Goal: Task Accomplishment & Management: Use online tool/utility

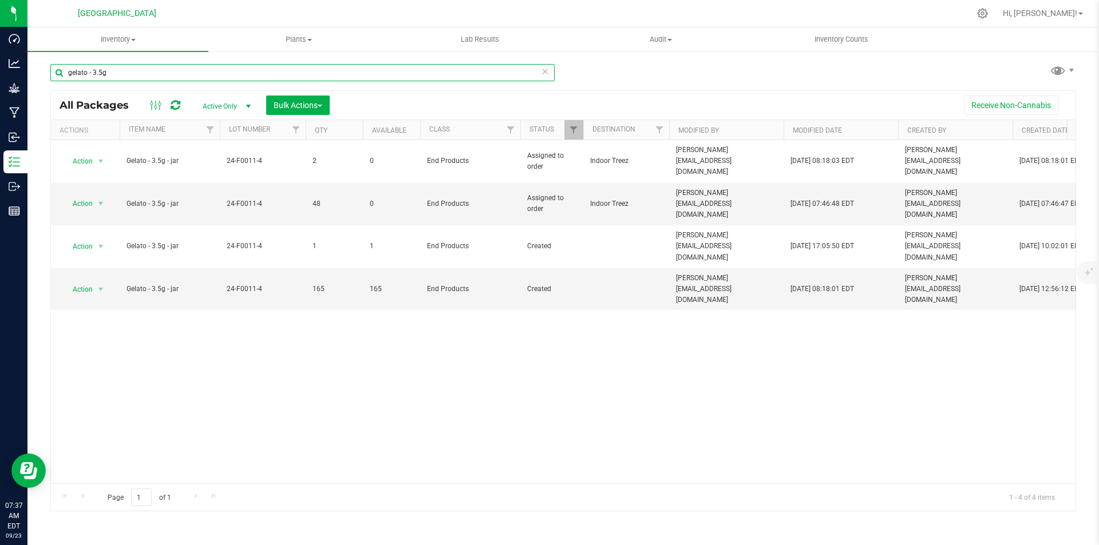
drag, startPoint x: 132, startPoint y: 69, endPoint x: 44, endPoint y: 65, distance: 87.6
click at [44, 65] on div "gelato - 3.5g All Packages Active Only Active Only Lab Samples Locked All Bulk …" at bounding box center [562, 224] width 1071 height 349
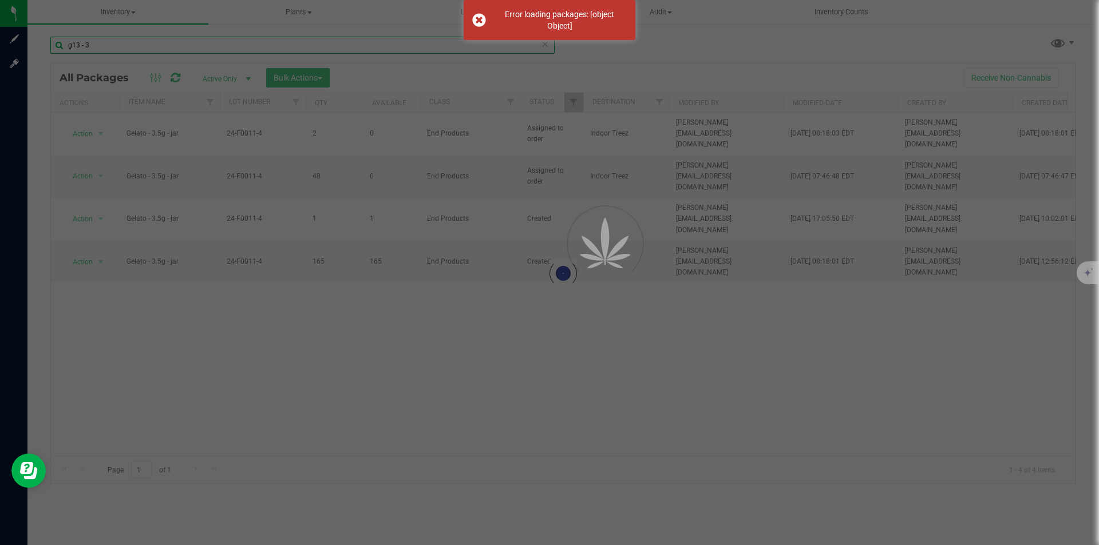
type input "g13 - 3."
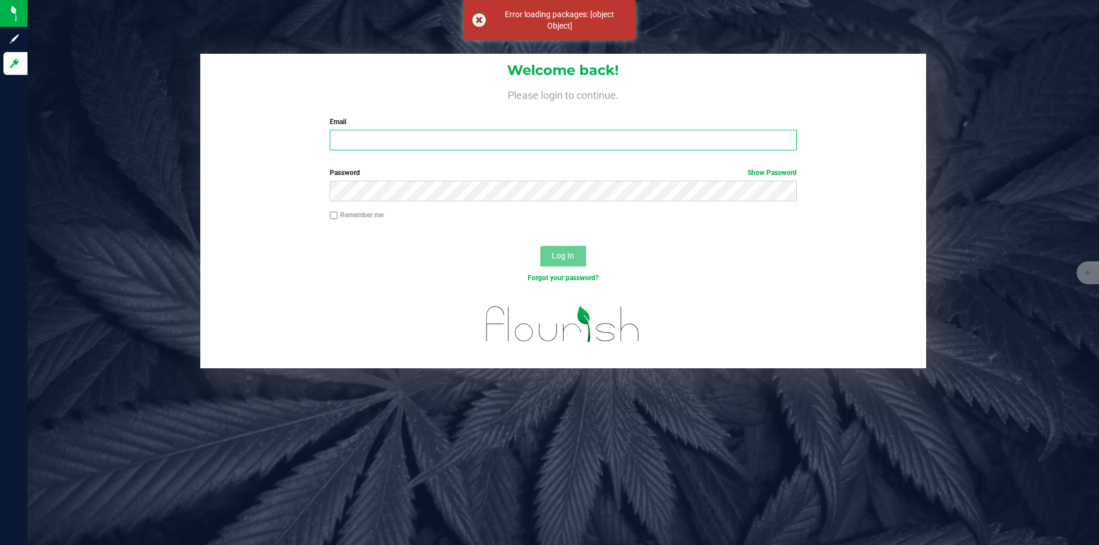
type input "[PERSON_NAME][EMAIL_ADDRESS][DOMAIN_NAME]"
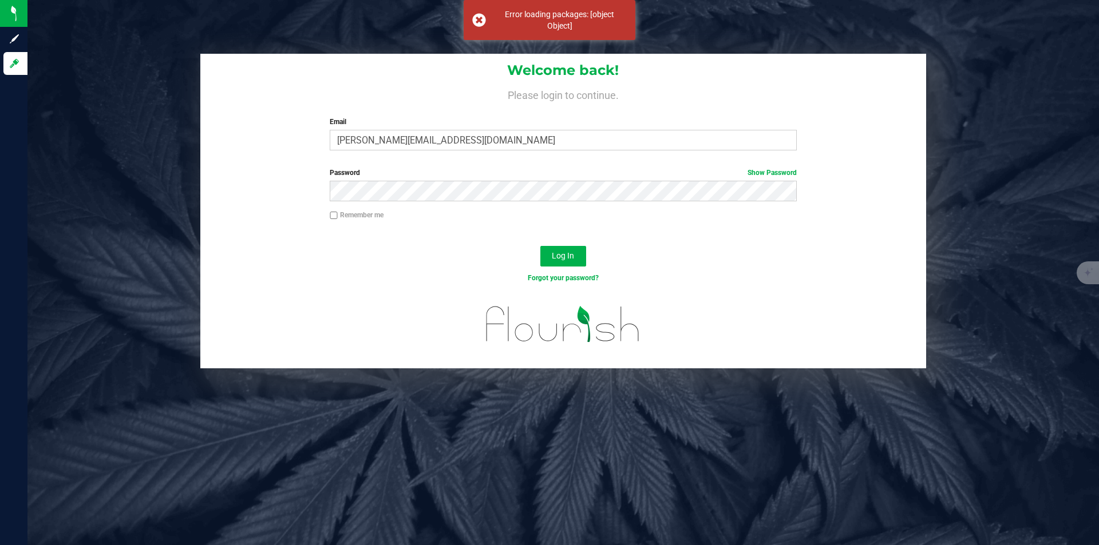
click at [335, 213] on input "Remember me" at bounding box center [334, 216] width 8 height 8
checkbox input "true"
click at [567, 258] on span "Log In" at bounding box center [563, 255] width 22 height 9
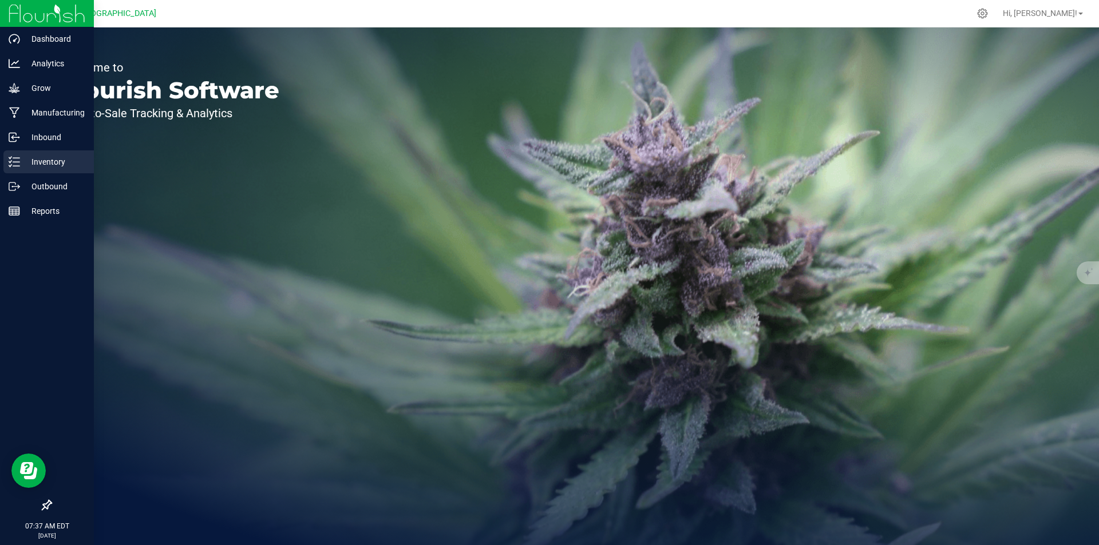
click at [25, 156] on p "Inventory" at bounding box center [54, 162] width 69 height 14
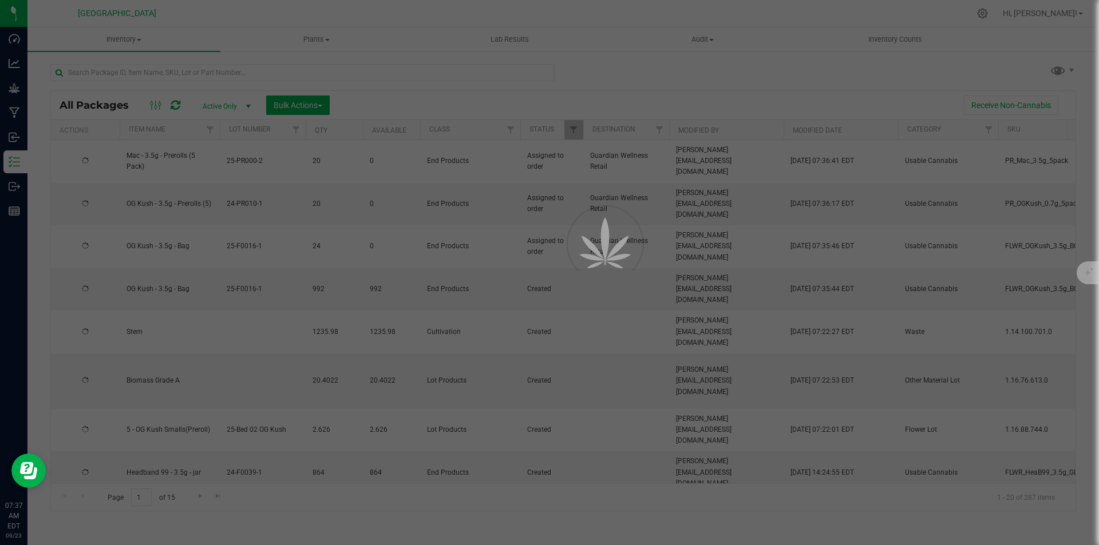
click at [268, 72] on div at bounding box center [549, 272] width 1099 height 545
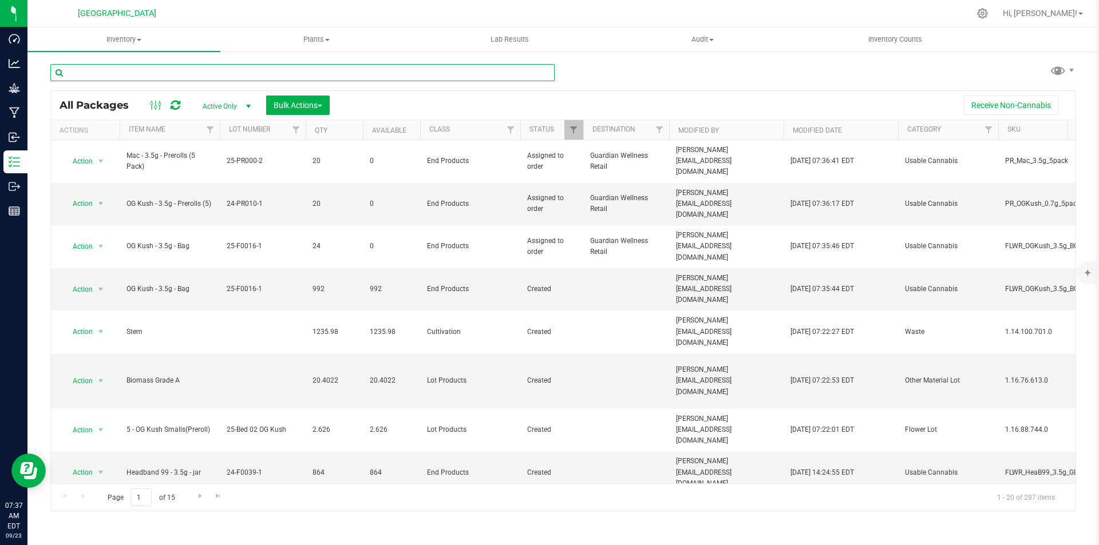
click at [268, 72] on input "text" at bounding box center [302, 72] width 504 height 17
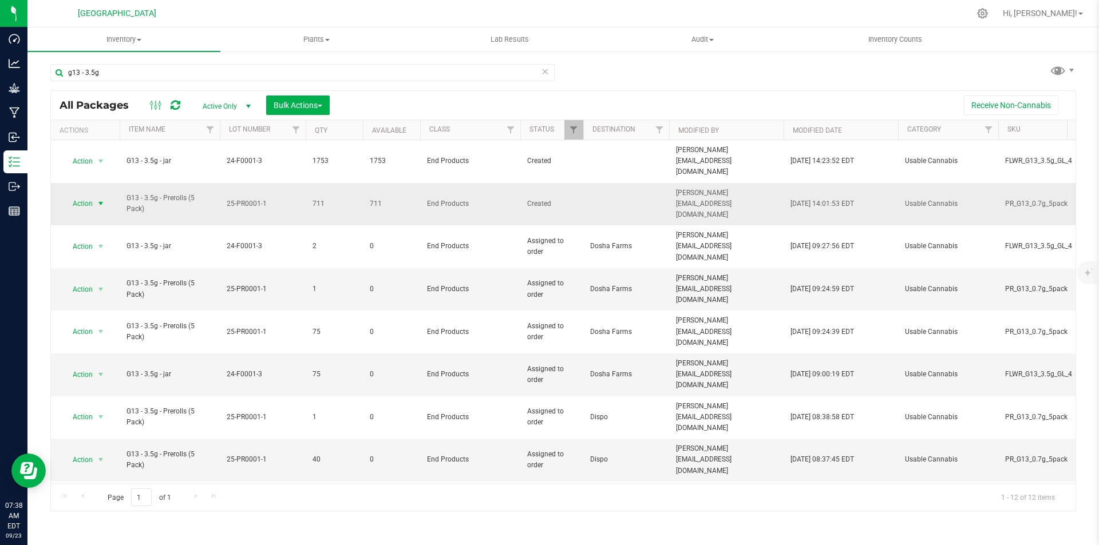
click at [92, 196] on span "Action" at bounding box center [77, 204] width 31 height 16
click at [94, 327] on li "Print package label" at bounding box center [99, 325] width 73 height 17
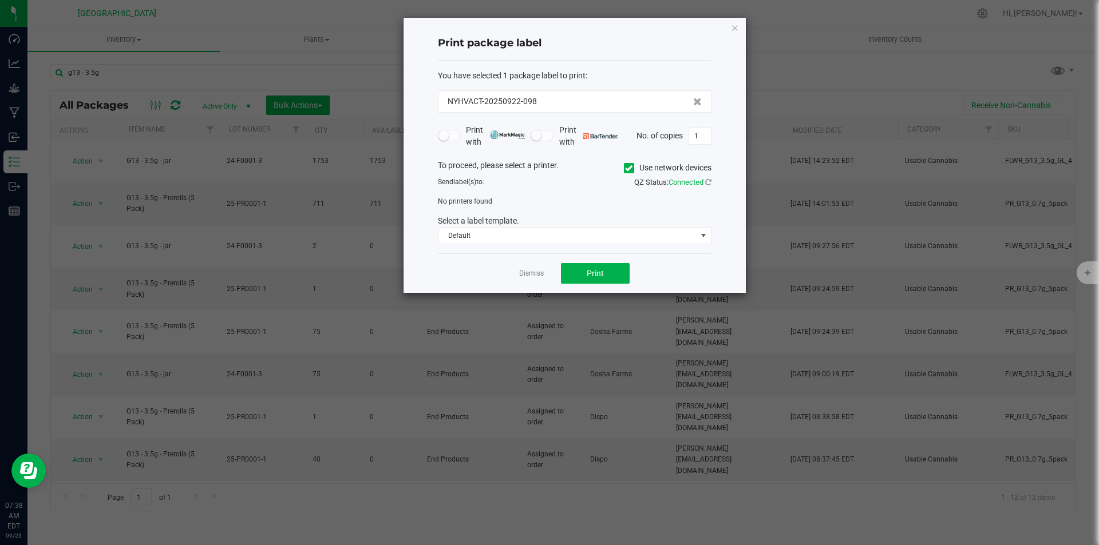
click at [625, 168] on icon at bounding box center [628, 168] width 7 height 0
click at [0, 0] on input "Use network devices" at bounding box center [0, 0] width 0 height 0
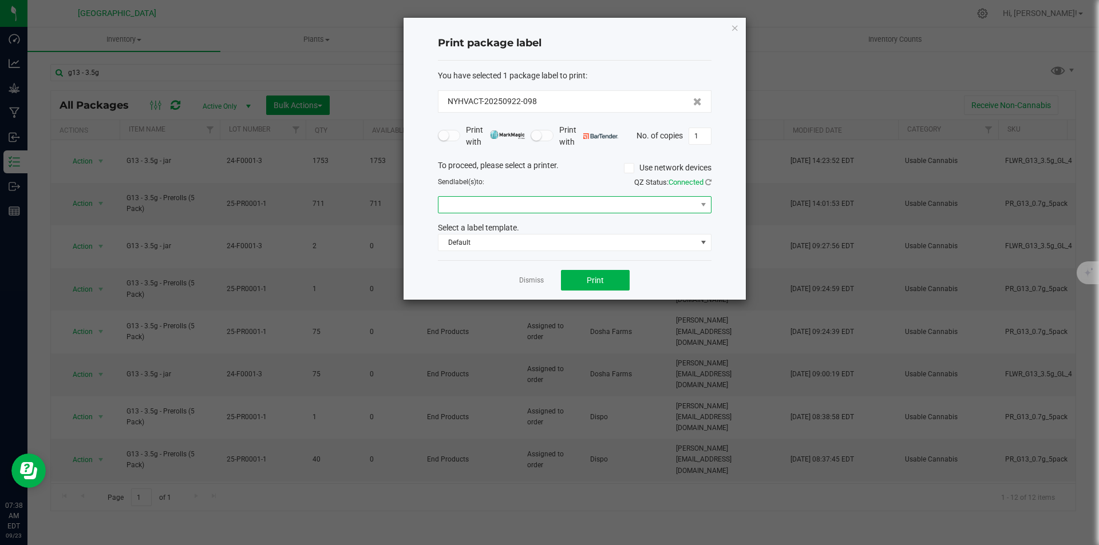
click at [490, 201] on span at bounding box center [567, 205] width 258 height 16
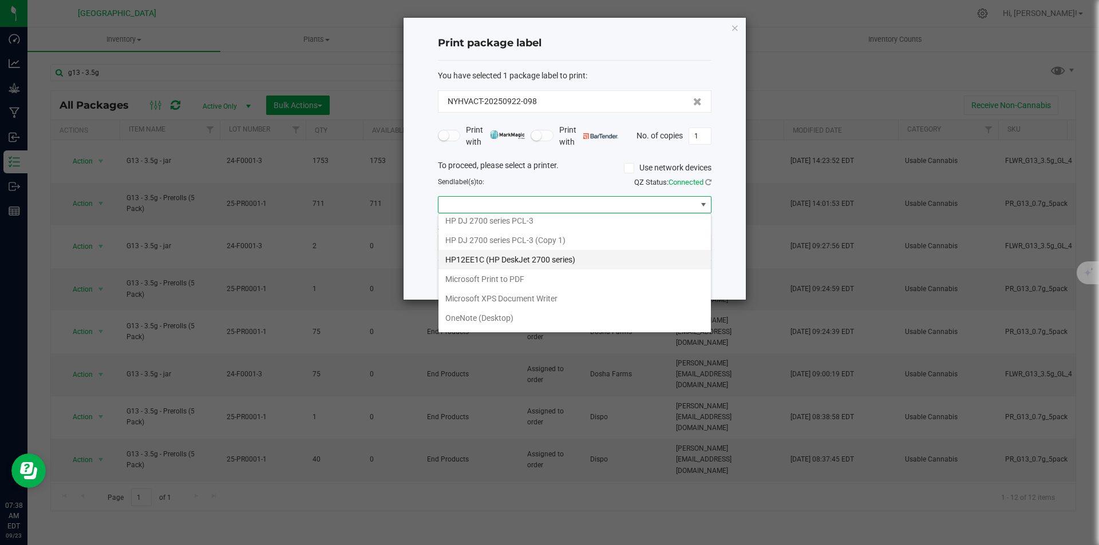
scroll to position [80, 0]
click at [478, 324] on ZPL "ZDesigner ZD421-203dpi ZPL" at bounding box center [574, 320] width 272 height 19
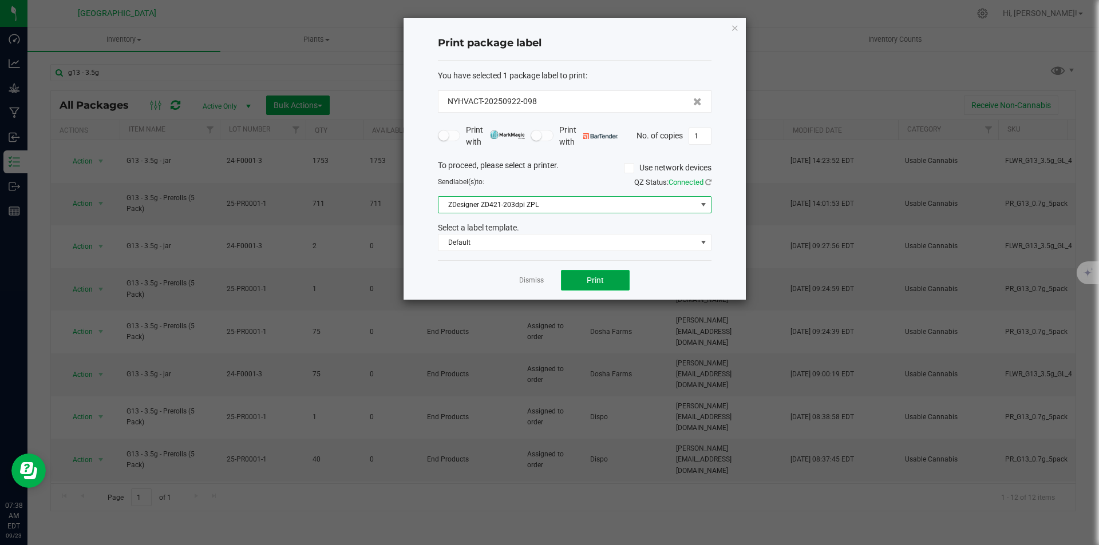
click at [618, 278] on button "Print" at bounding box center [595, 280] width 69 height 21
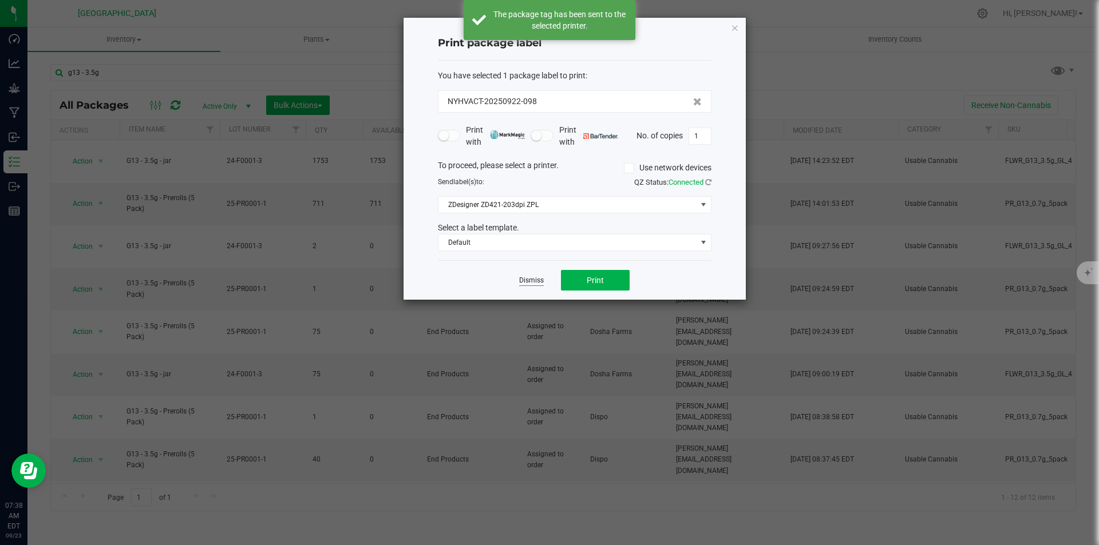
click at [521, 284] on link "Dismiss" at bounding box center [531, 281] width 25 height 10
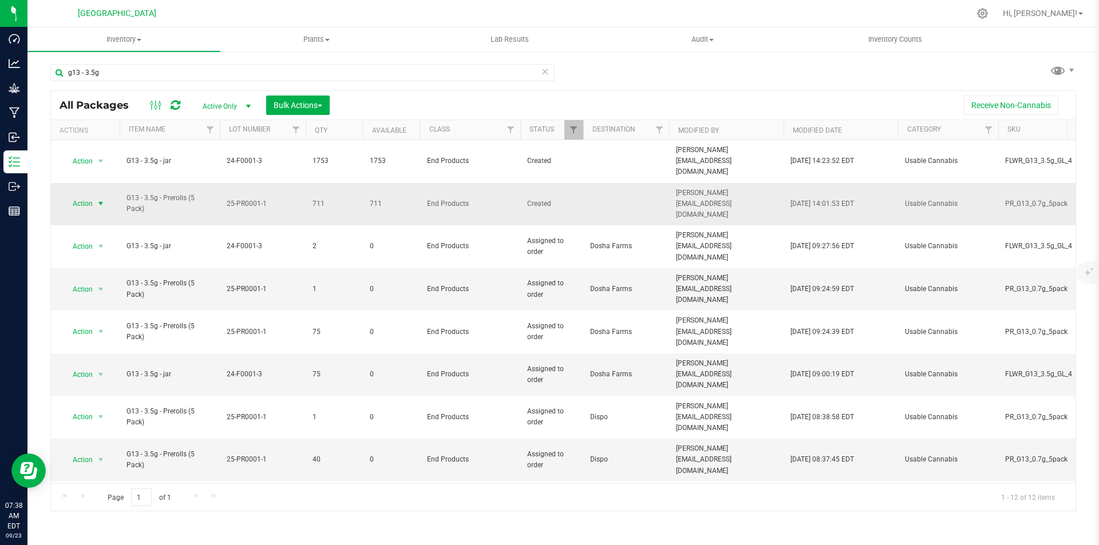
click at [84, 196] on span "Action" at bounding box center [77, 204] width 31 height 16
click at [109, 322] on li "Print package label" at bounding box center [99, 325] width 73 height 17
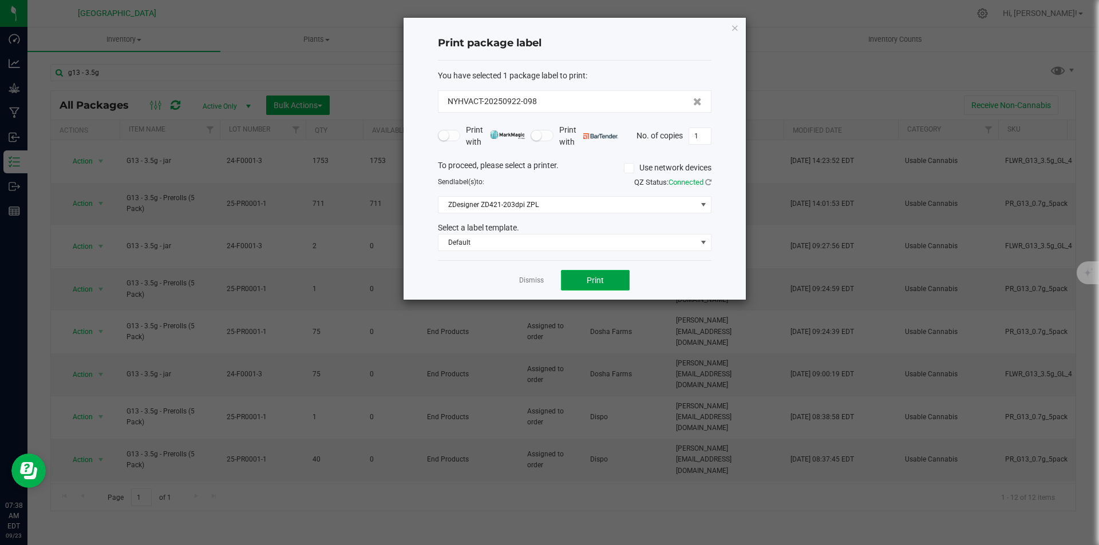
click at [584, 276] on button "Print" at bounding box center [595, 280] width 69 height 21
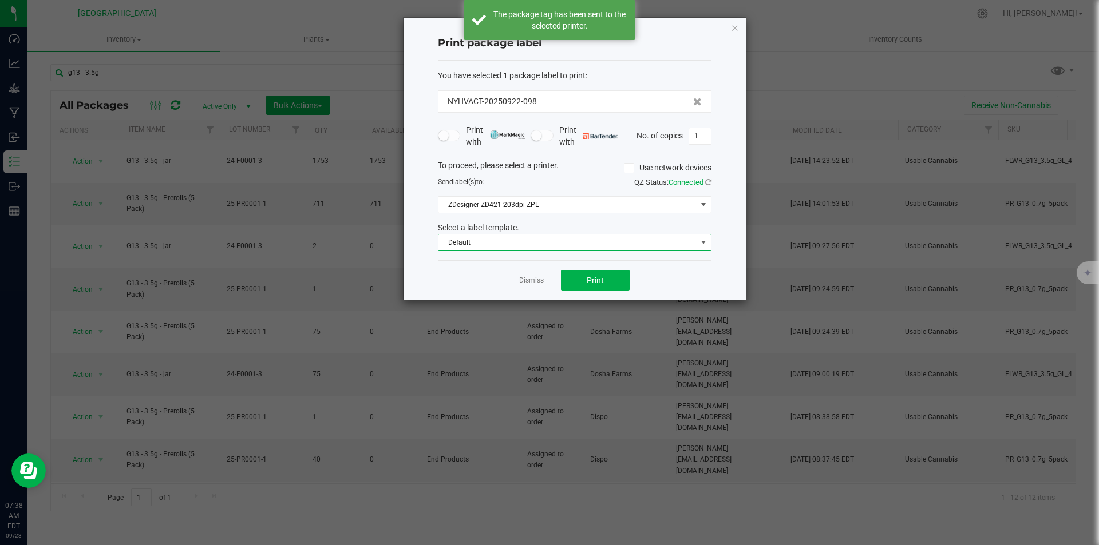
click at [628, 242] on span "Default" at bounding box center [567, 243] width 258 height 16
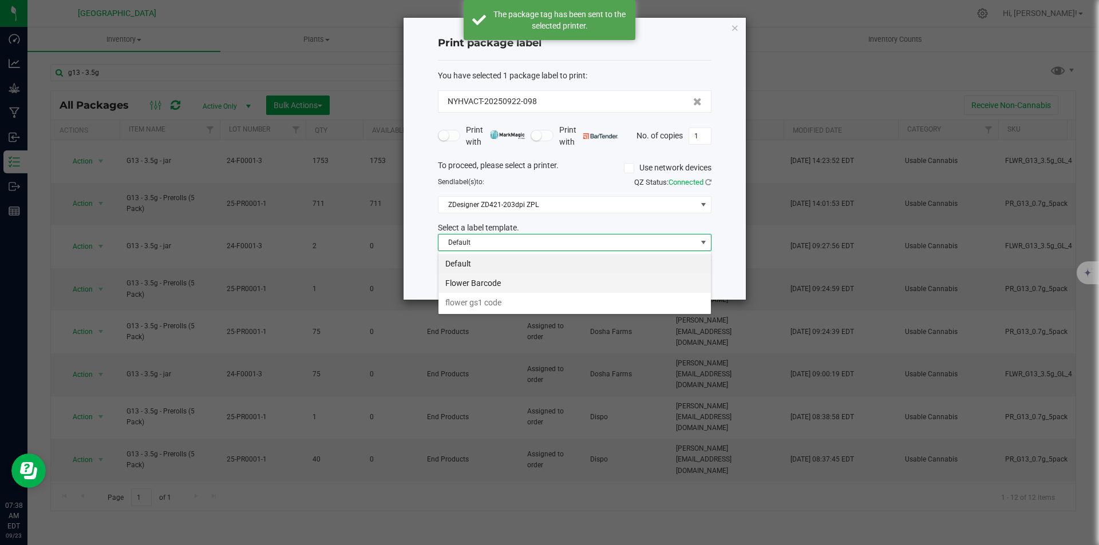
scroll to position [17, 274]
click at [500, 284] on li "Flower Barcode" at bounding box center [574, 283] width 272 height 19
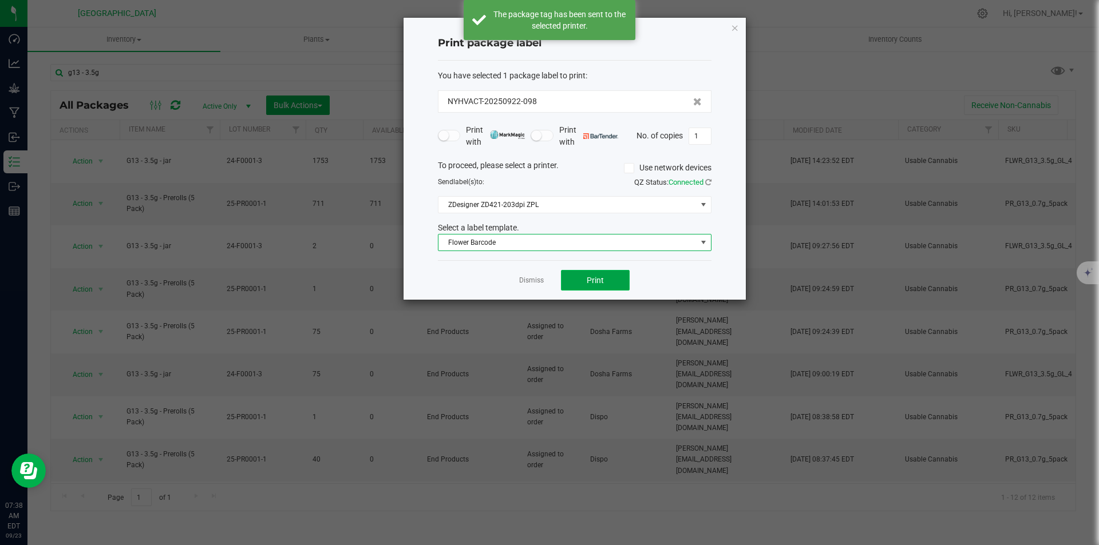
click at [599, 287] on button "Print" at bounding box center [595, 280] width 69 height 21
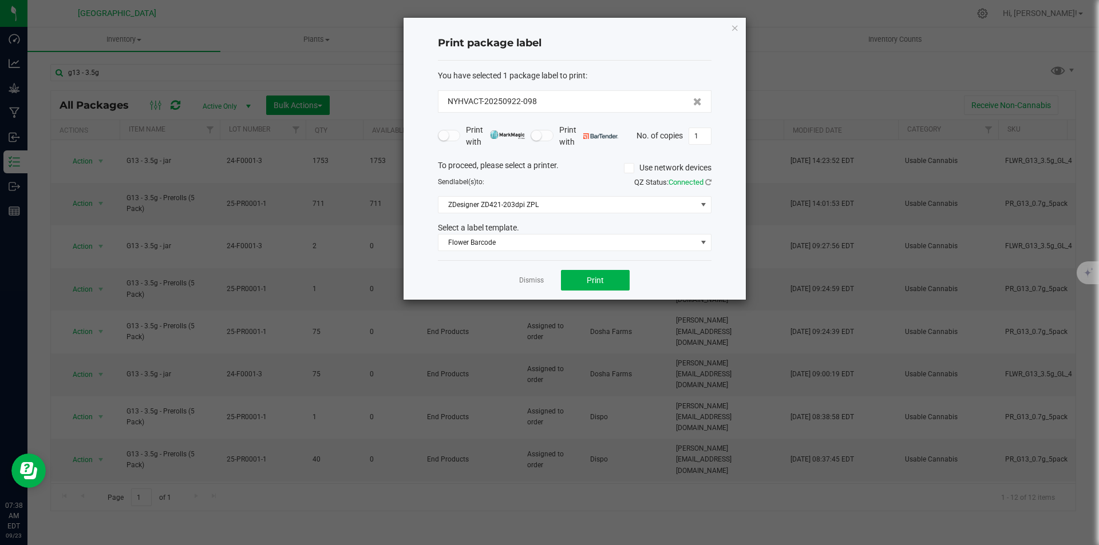
click at [536, 288] on div "Dismiss Print" at bounding box center [575, 279] width 274 height 39
click at [540, 275] on app-cancel-button "Dismiss" at bounding box center [531, 281] width 25 height 12
click at [529, 282] on link "Dismiss" at bounding box center [531, 281] width 25 height 10
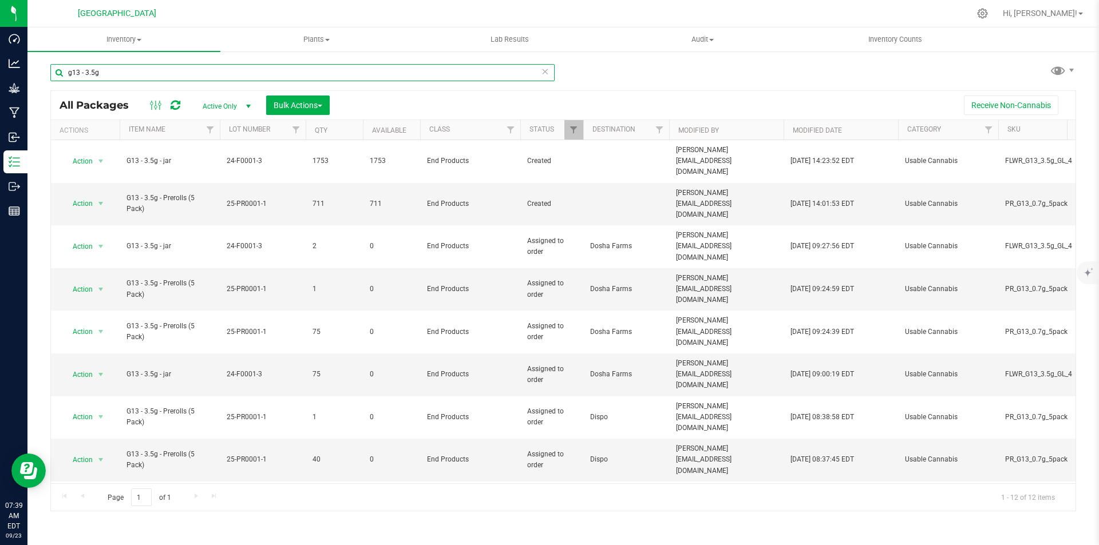
drag, startPoint x: 149, startPoint y: 68, endPoint x: -35, endPoint y: 57, distance: 185.2
click at [0, 57] on html "Dashboard Analytics Grow Manufacturing Inbound Inventory Outbound Reports 07:39…" at bounding box center [549, 272] width 1099 height 545
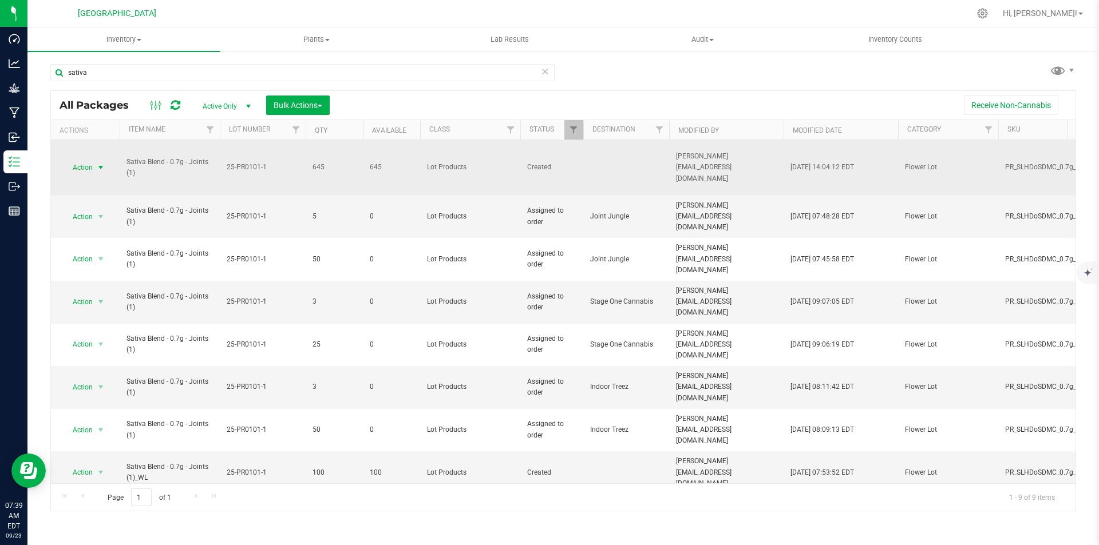
click at [92, 164] on span "Action" at bounding box center [77, 168] width 31 height 16
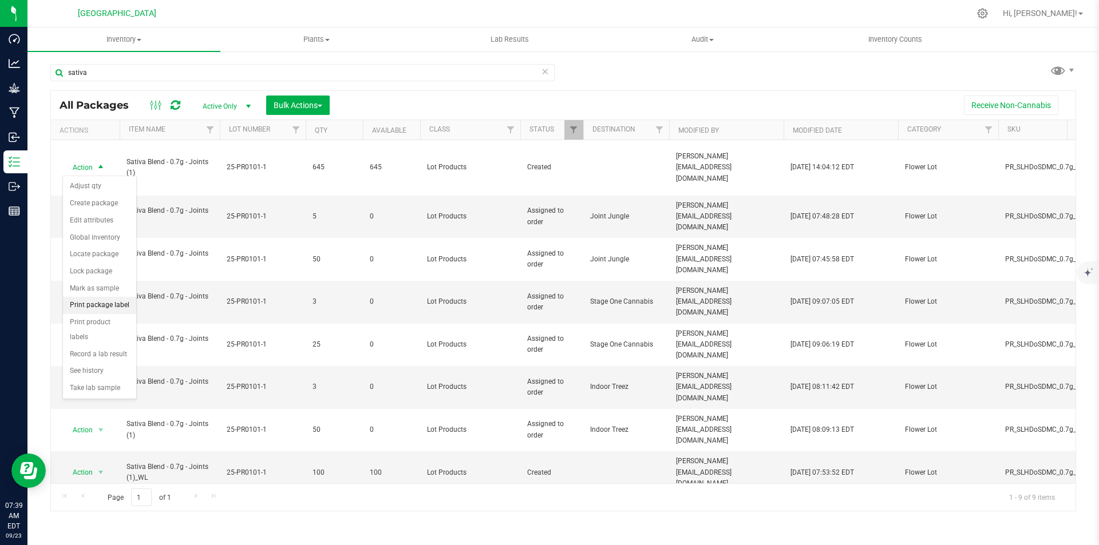
click at [97, 307] on li "Print package label" at bounding box center [99, 305] width 73 height 17
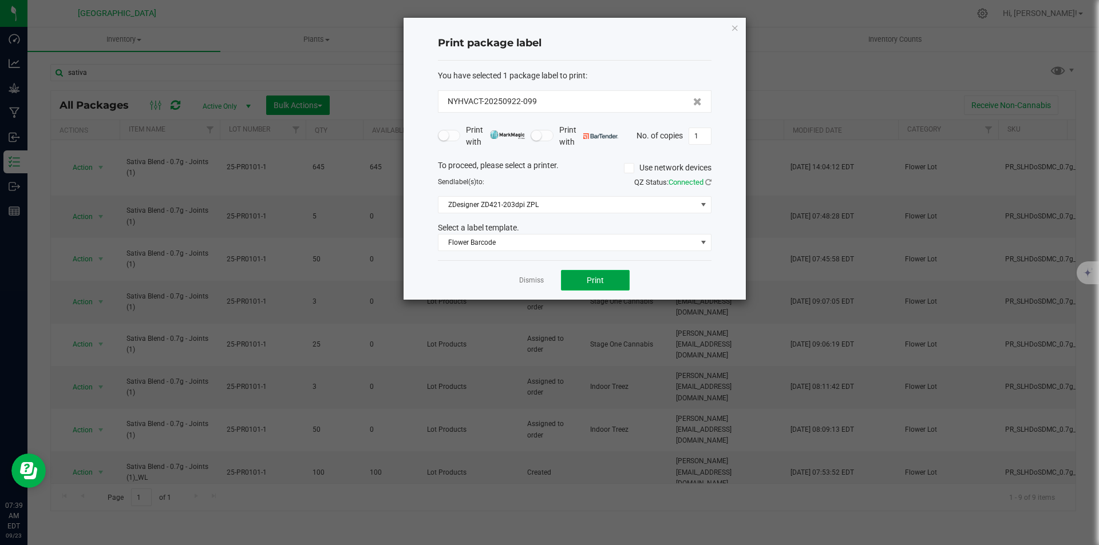
click at [611, 282] on button "Print" at bounding box center [595, 280] width 69 height 21
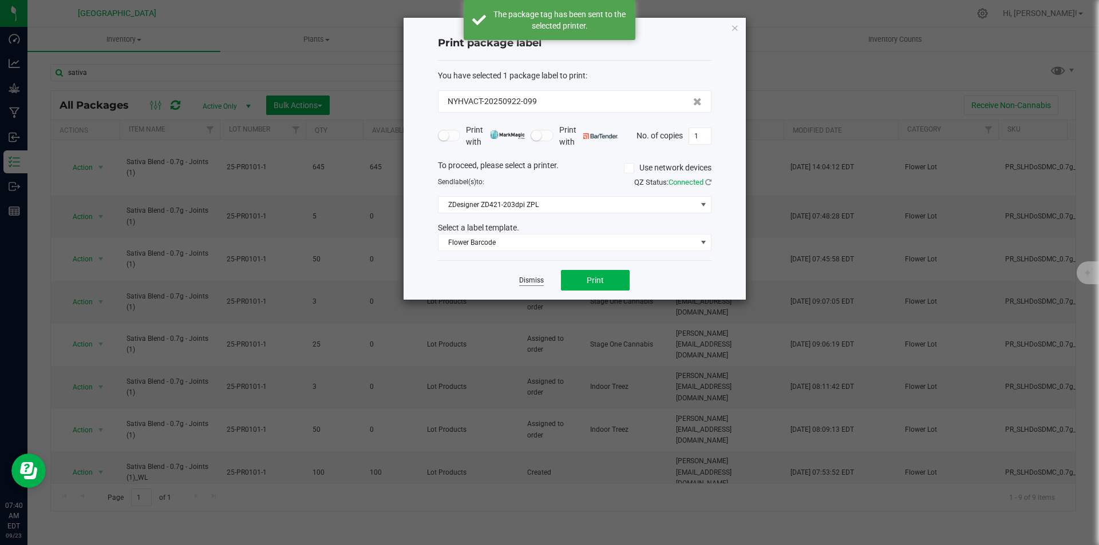
click at [540, 279] on link "Dismiss" at bounding box center [531, 281] width 25 height 10
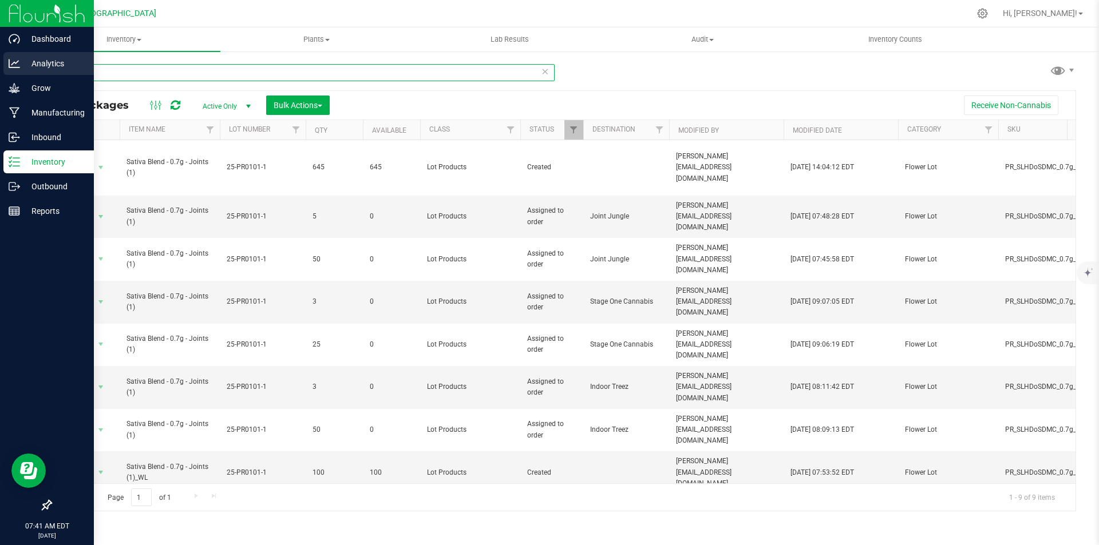
drag, startPoint x: 103, startPoint y: 72, endPoint x: 14, endPoint y: 68, distance: 88.8
click at [14, 68] on div "Dashboard Analytics Grow Manufacturing Inbound Inventory Outbound Reports 07:41…" at bounding box center [549, 272] width 1099 height 545
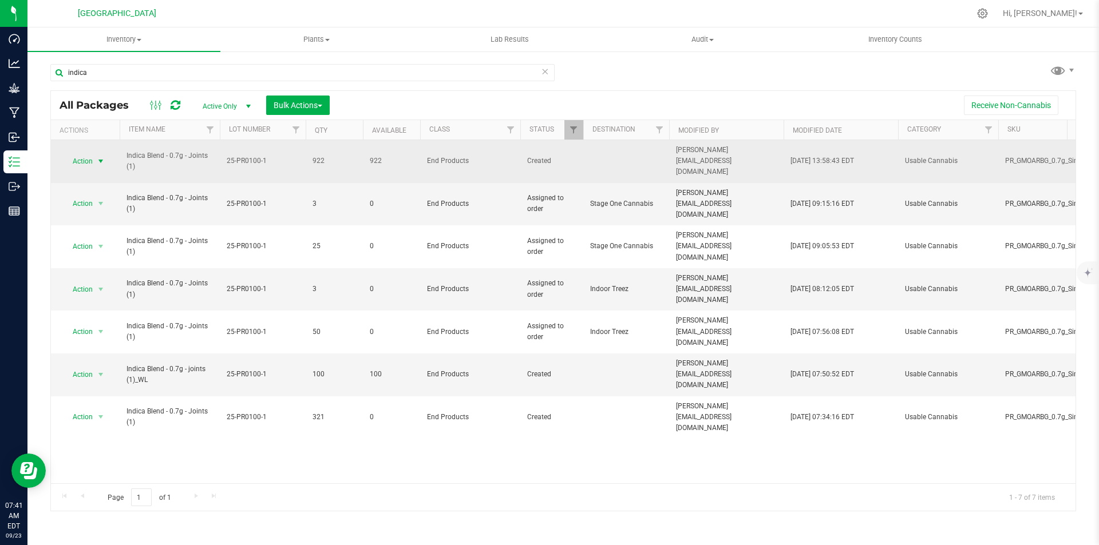
click at [90, 163] on span "Action" at bounding box center [77, 161] width 31 height 16
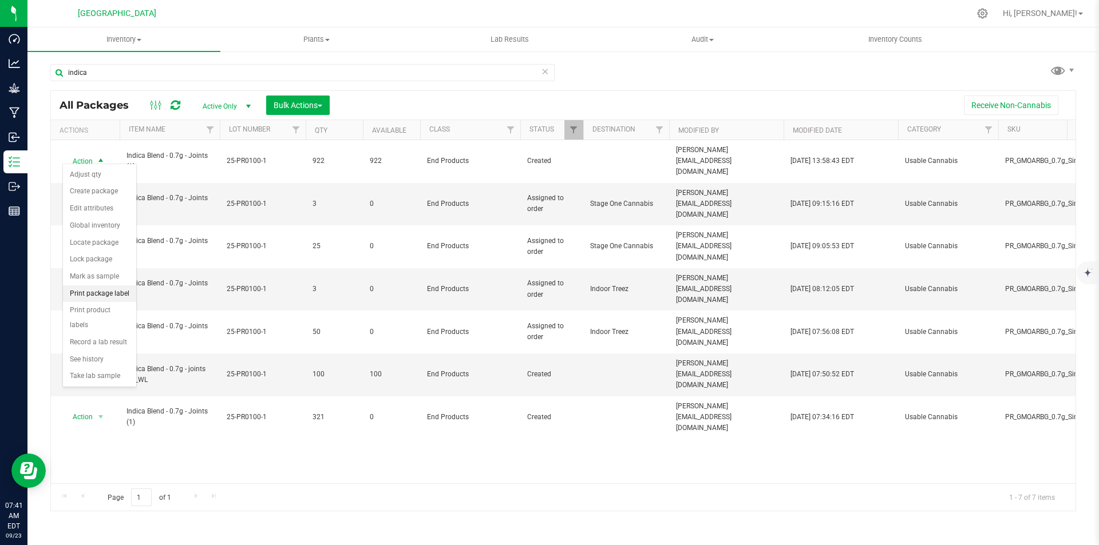
click at [110, 298] on li "Print package label" at bounding box center [99, 294] width 73 height 17
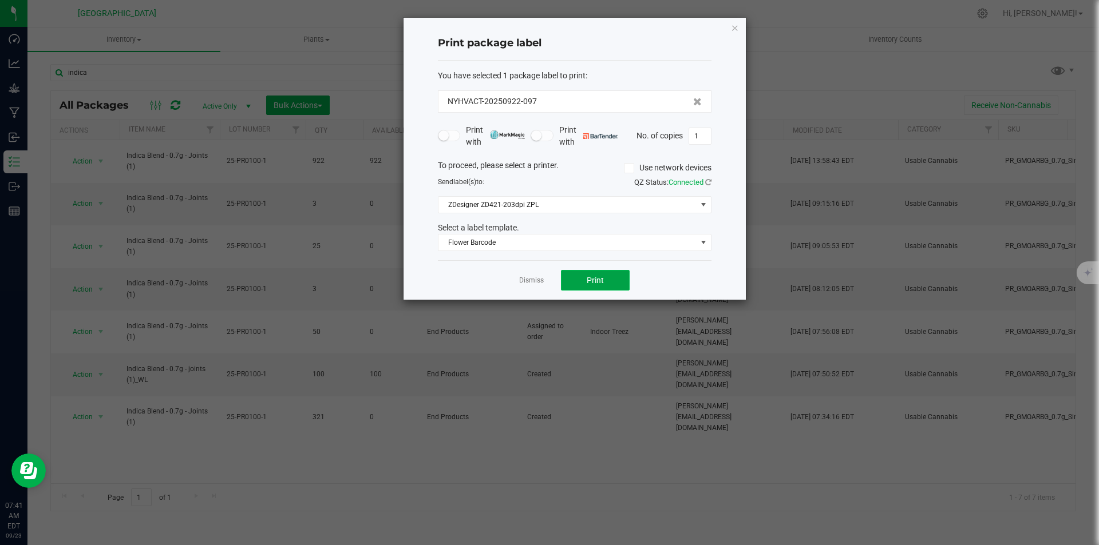
click at [609, 274] on button "Print" at bounding box center [595, 280] width 69 height 21
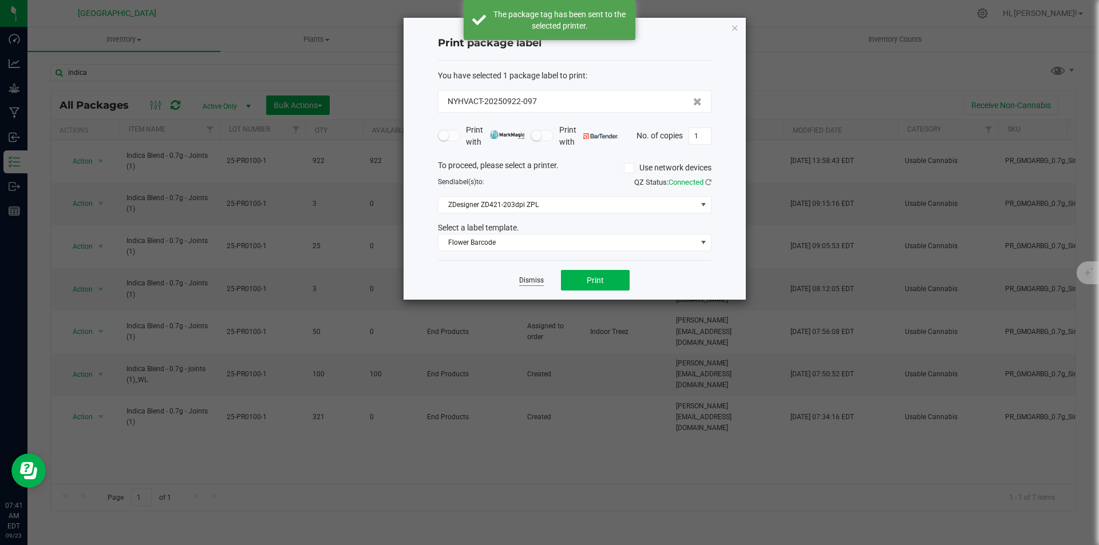
click at [536, 282] on link "Dismiss" at bounding box center [531, 281] width 25 height 10
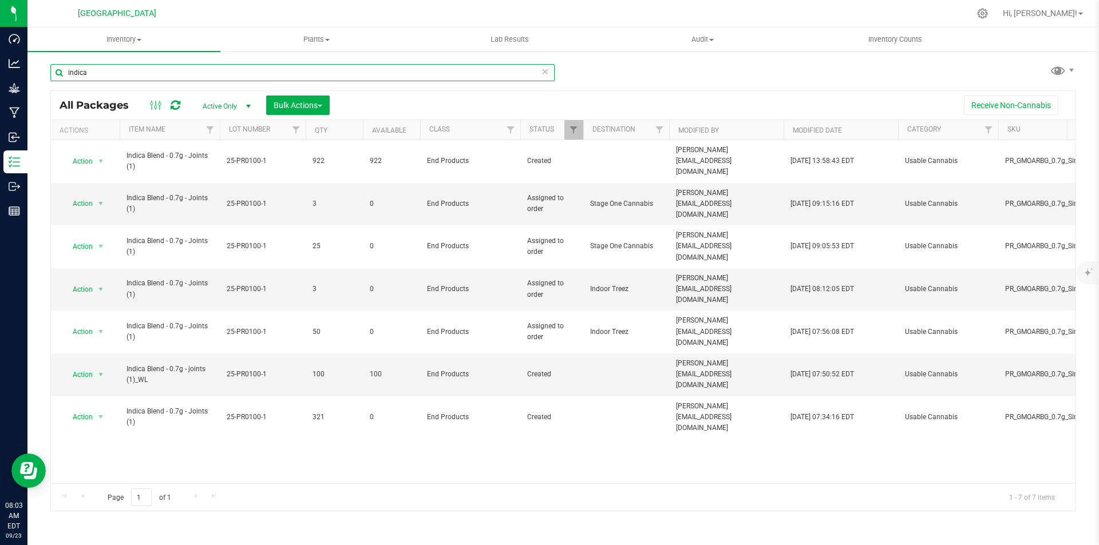
click at [94, 69] on input "indica" at bounding box center [302, 72] width 504 height 17
type input "i"
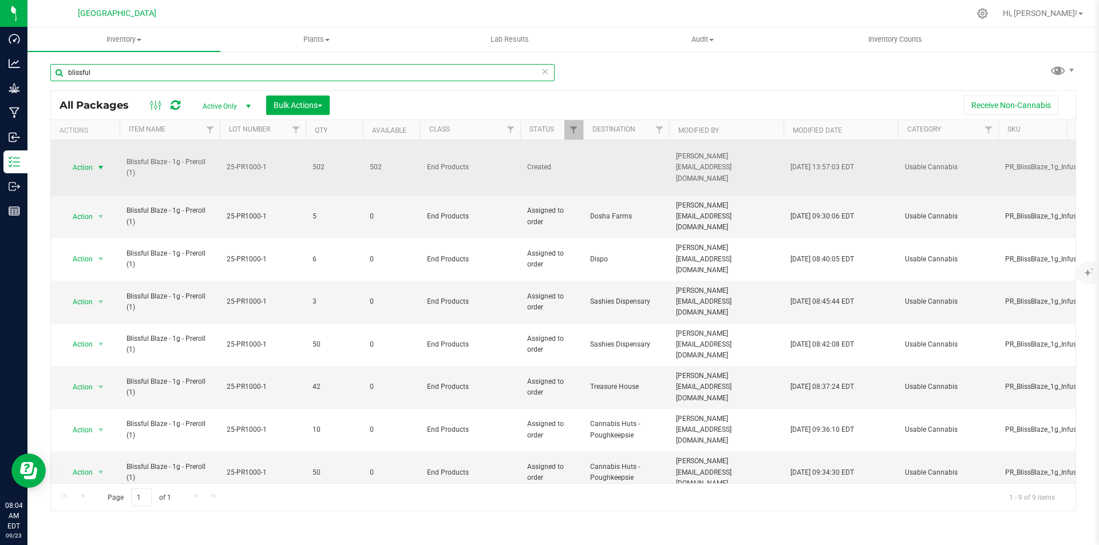
type input "blissful"
click at [90, 168] on span "Action" at bounding box center [77, 168] width 31 height 16
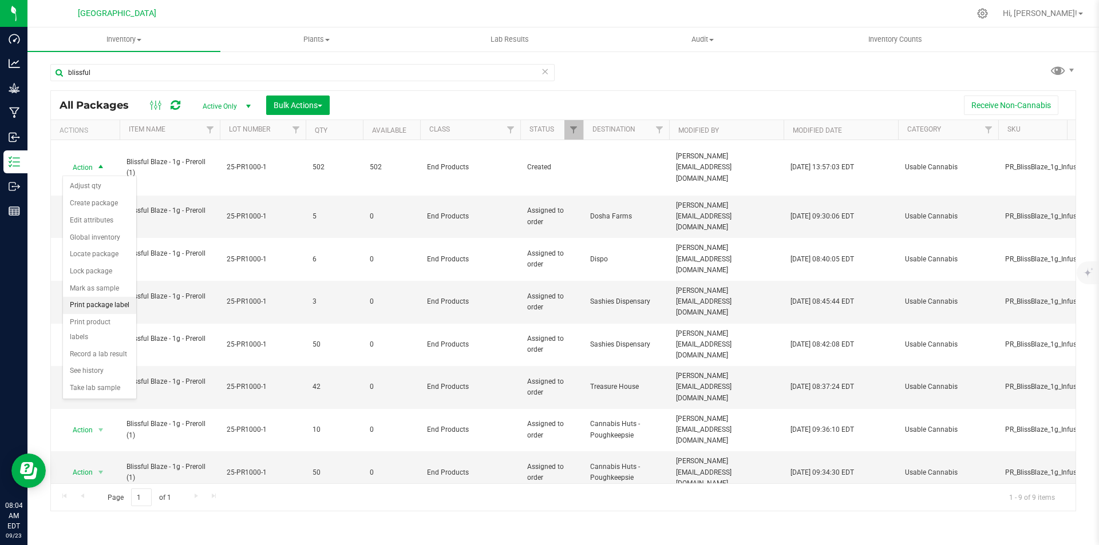
click at [105, 299] on li "Print package label" at bounding box center [99, 305] width 73 height 17
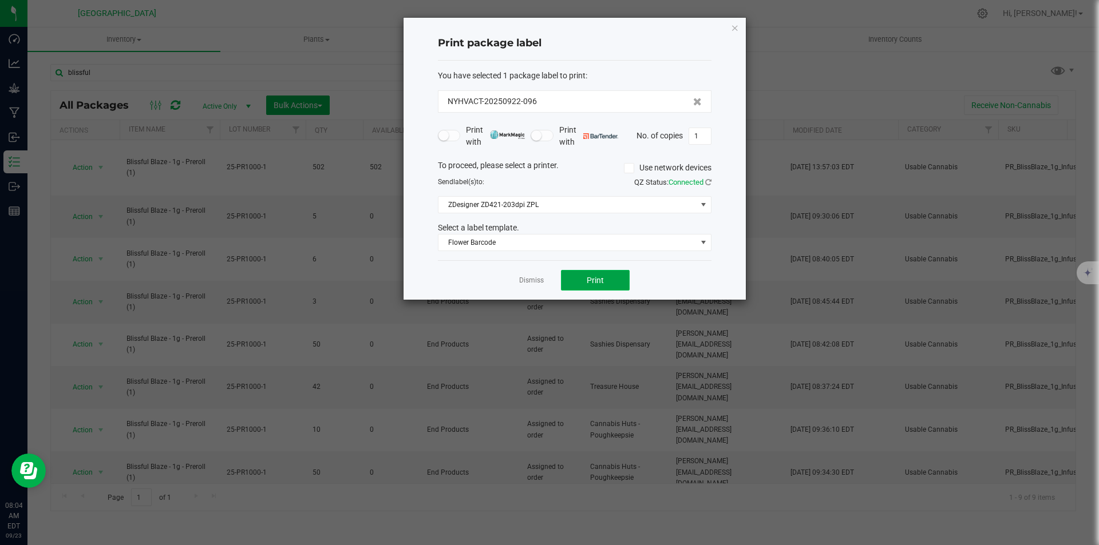
click at [619, 281] on button "Print" at bounding box center [595, 280] width 69 height 21
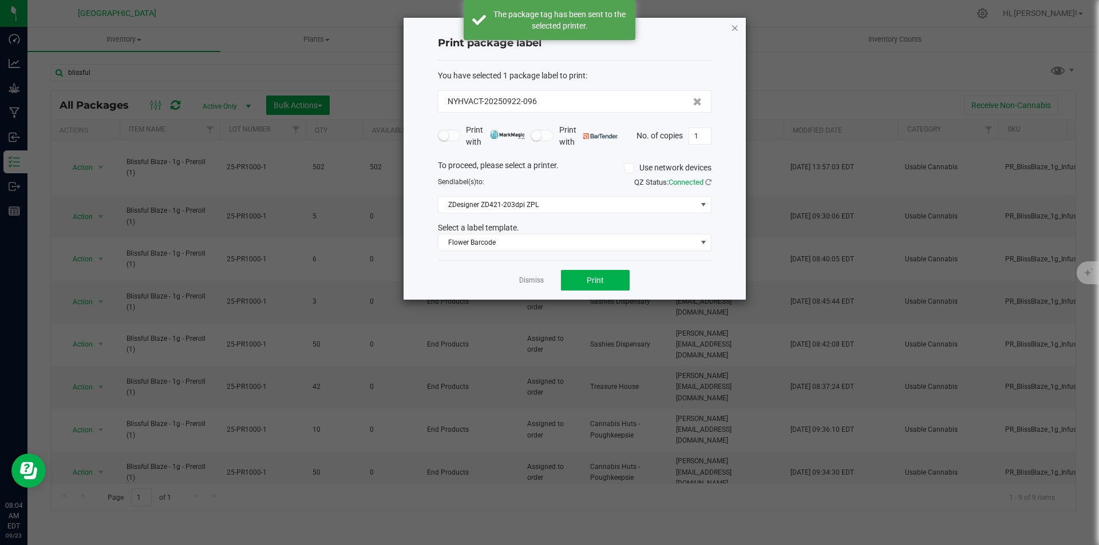
click at [734, 29] on icon "button" at bounding box center [735, 28] width 8 height 14
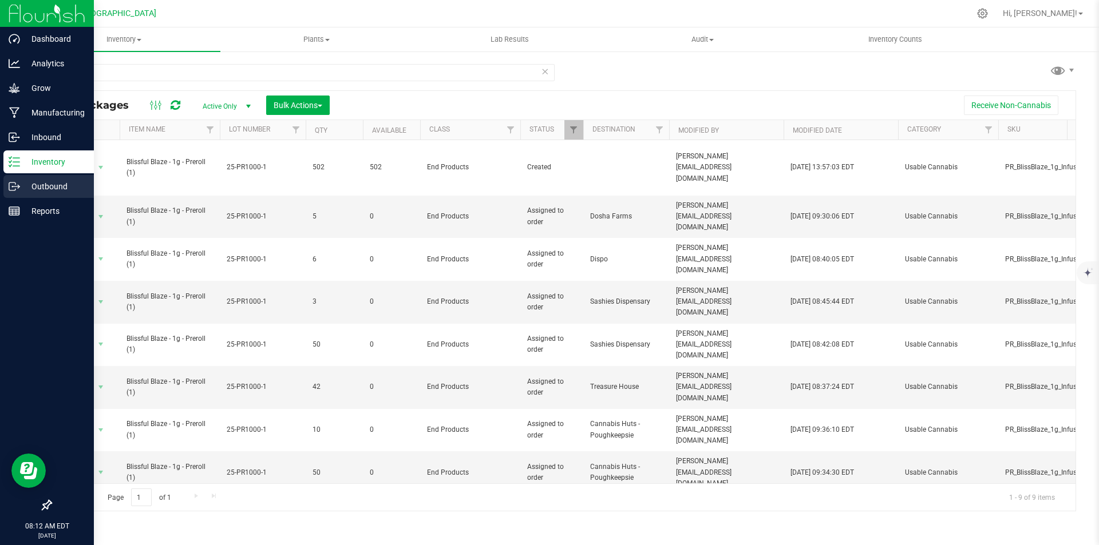
click at [9, 188] on icon at bounding box center [12, 187] width 6 height 8
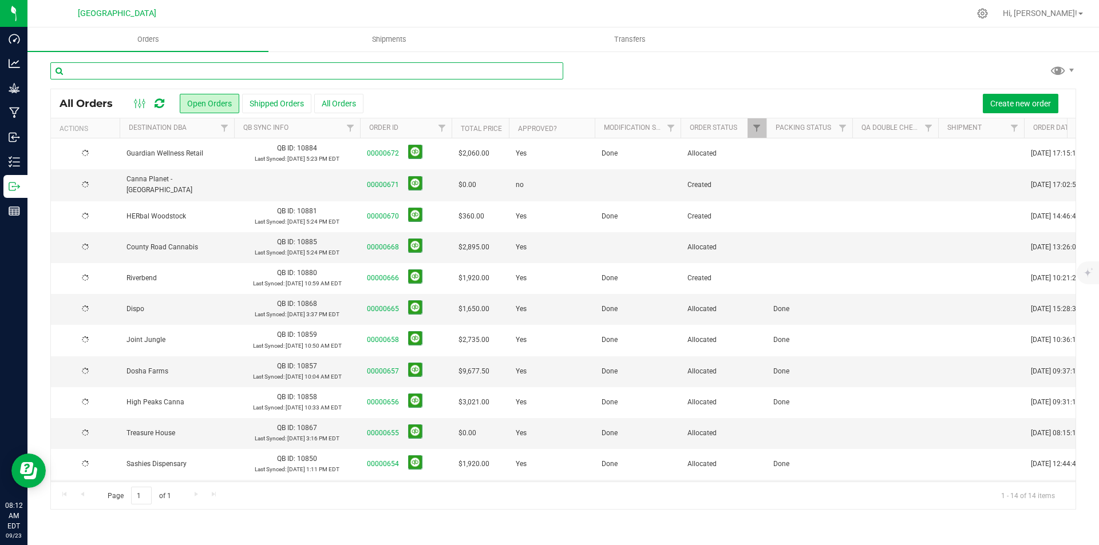
click at [204, 69] on input "text" at bounding box center [306, 70] width 513 height 17
